Goal: Task Accomplishment & Management: Complete application form

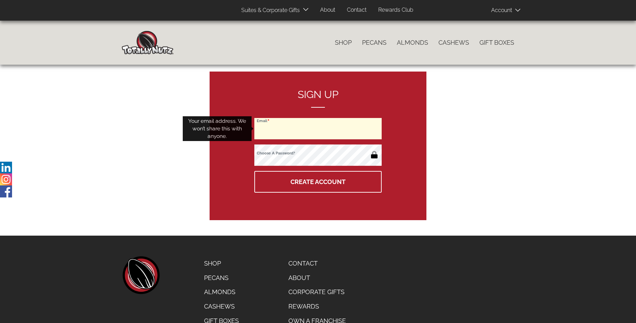
click at [318, 129] on input "Email" at bounding box center [317, 128] width 127 height 21
type input "[EMAIL_ADDRESS][DOMAIN_NAME]"
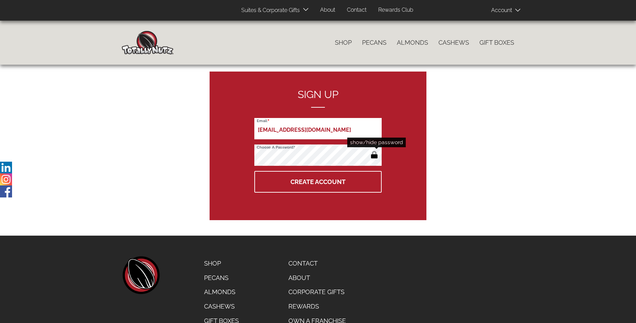
click at [374, 156] on button "button" at bounding box center [374, 155] width 11 height 11
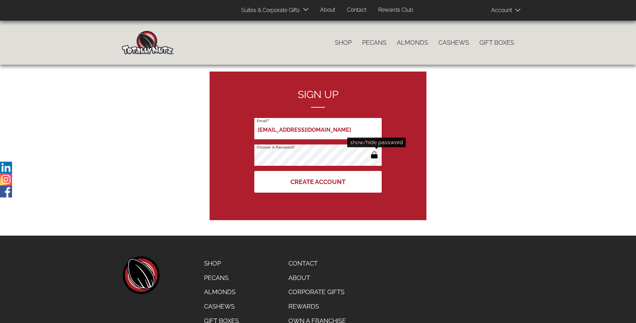
click at [318, 182] on button "Create Account" at bounding box center [317, 182] width 127 height 22
